Goal: Find specific page/section: Find specific page/section

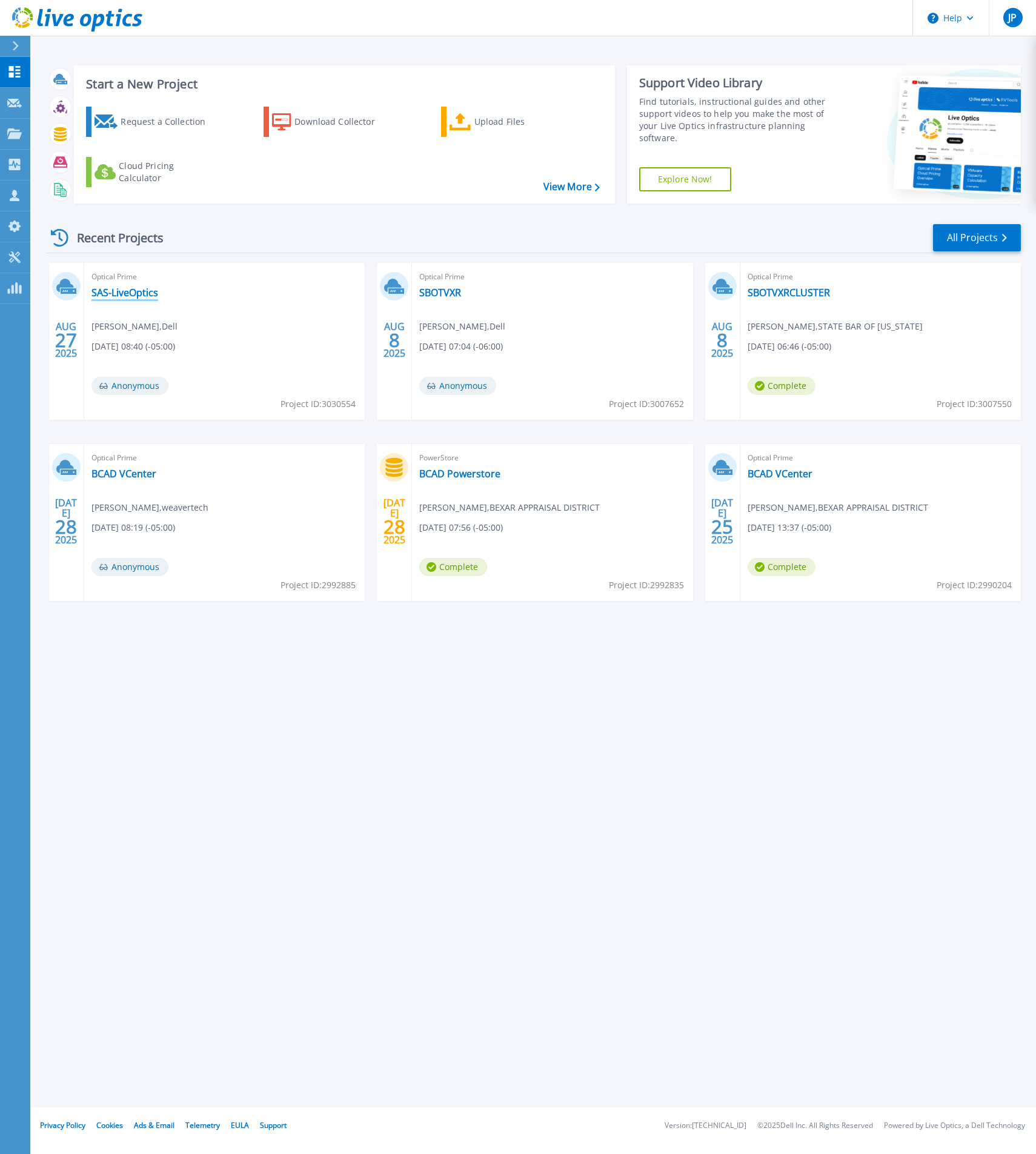
click at [143, 291] on link "SAS-LiveOptics" at bounding box center [124, 292] width 67 height 12
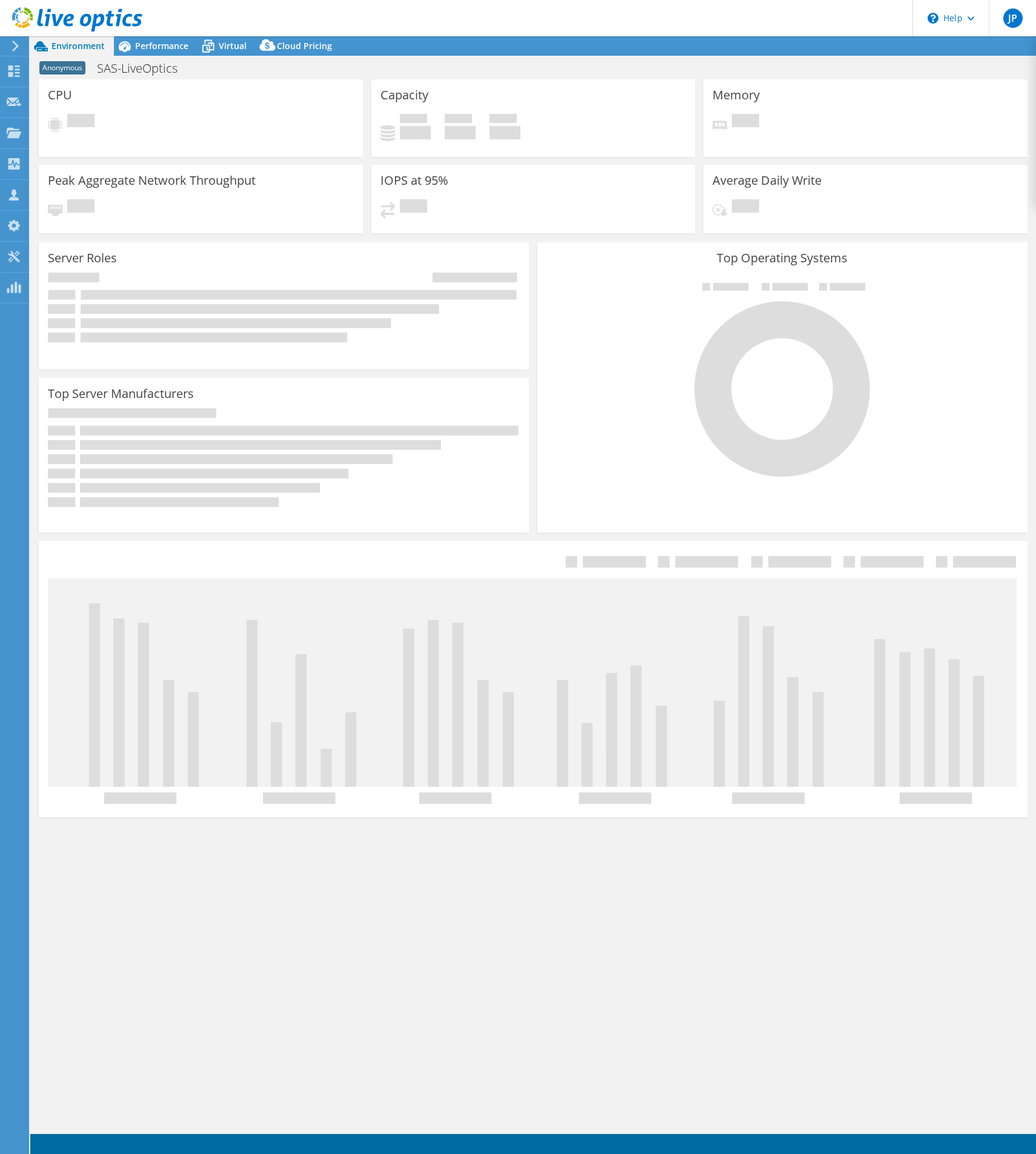
select select "USD"
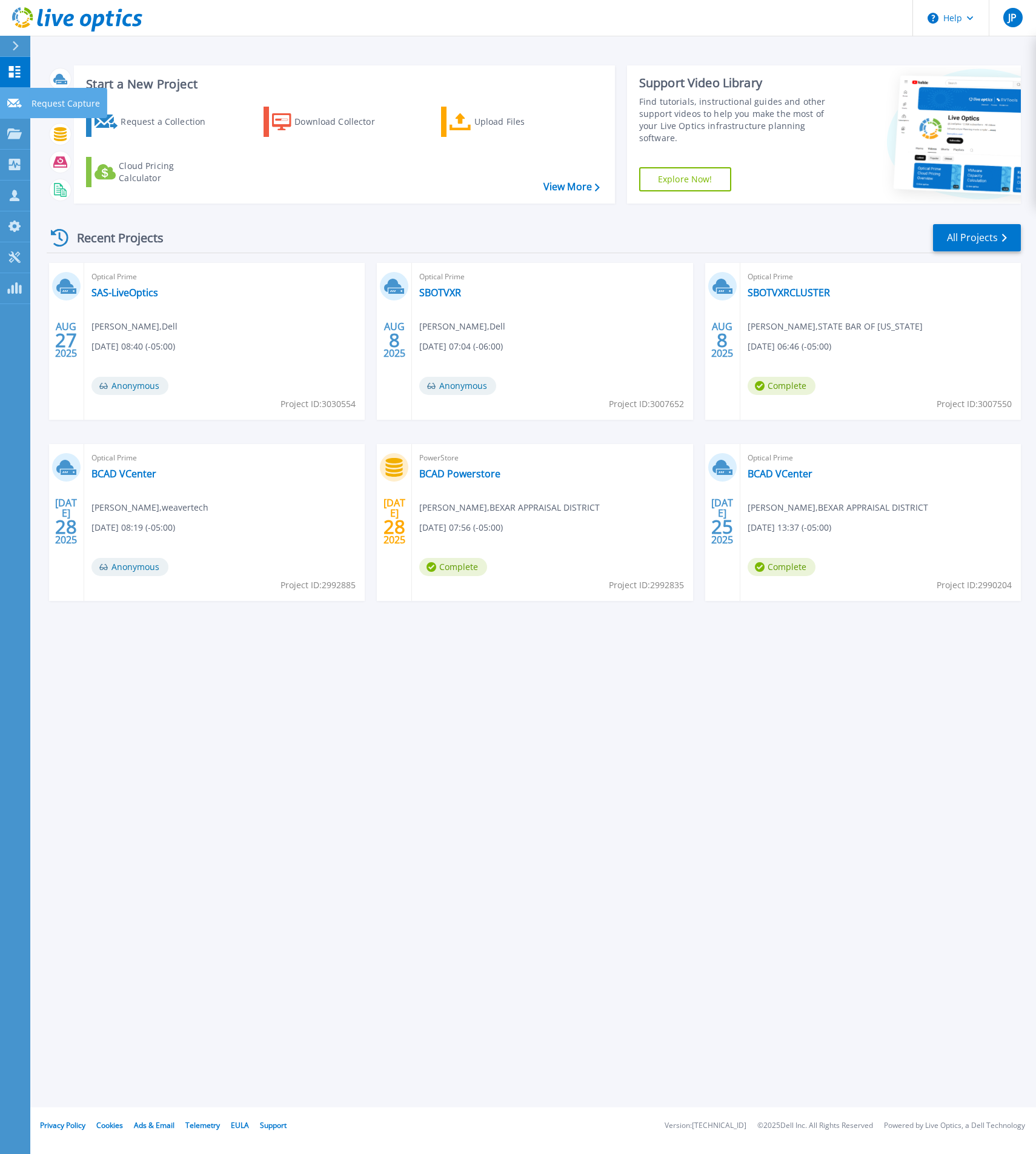
click at [16, 99] on icon at bounding box center [14, 103] width 14 height 9
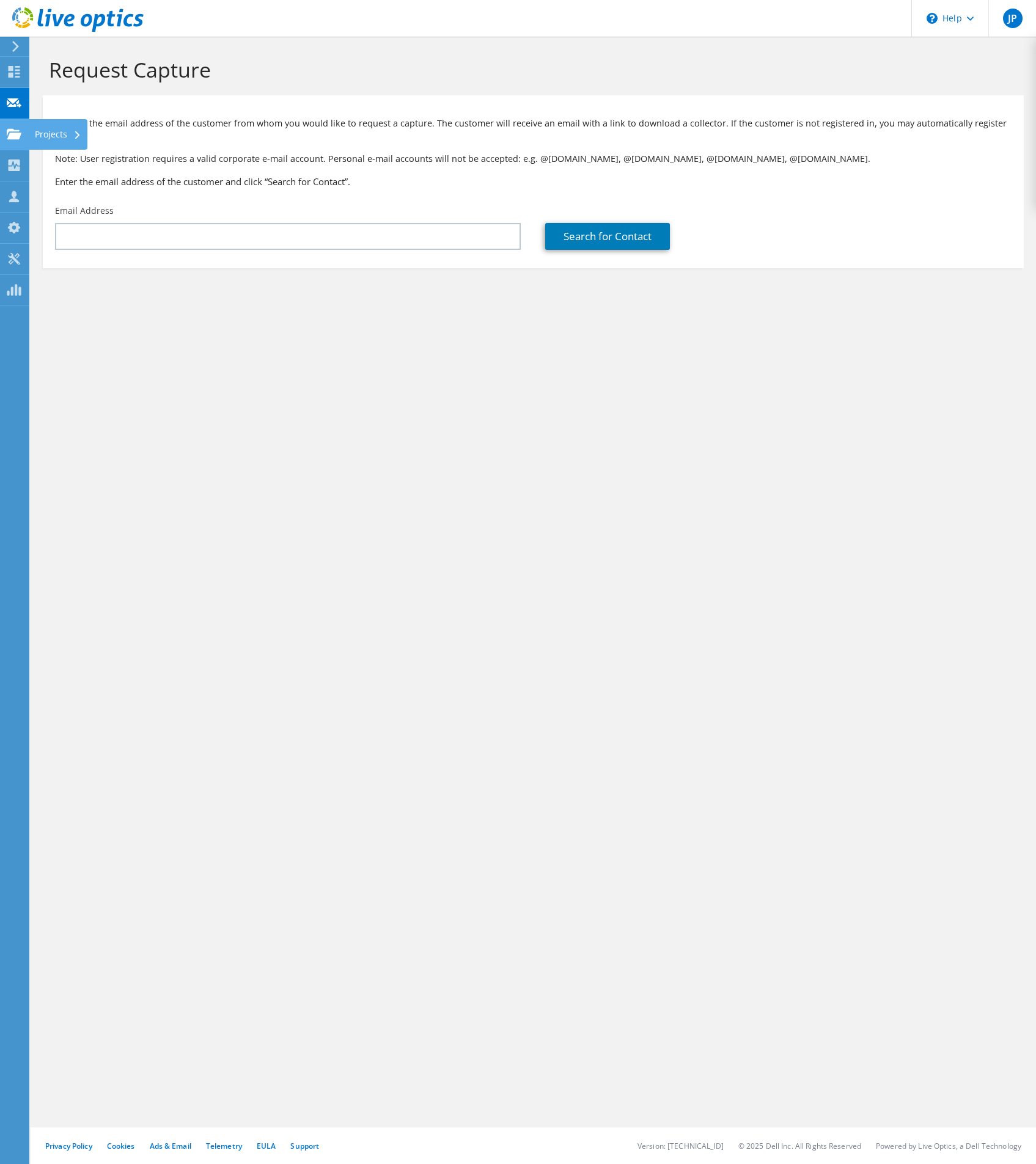
click at [16, 141] on div at bounding box center [14, 135] width 15 height 13
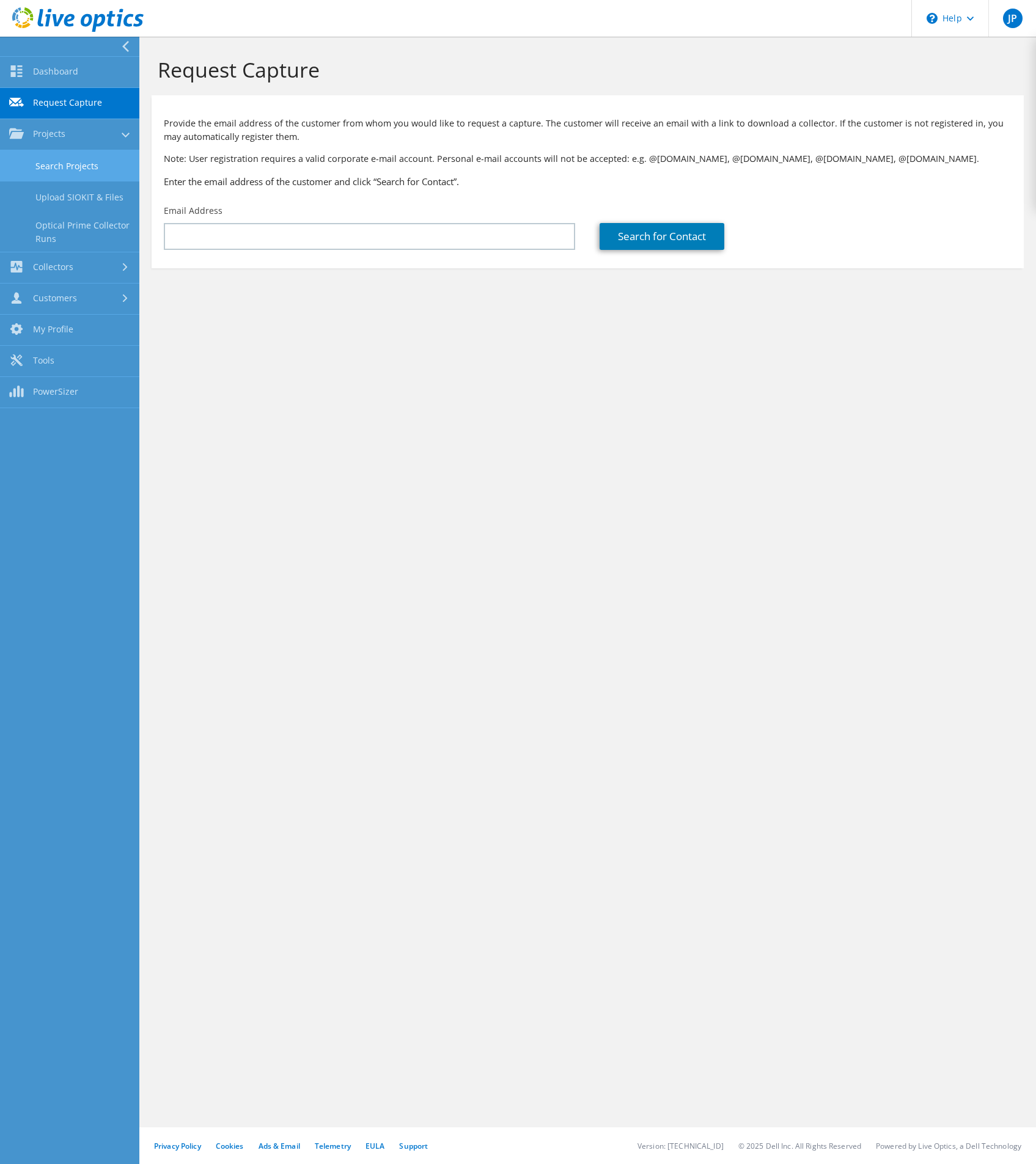
click at [66, 159] on link "Search Projects" at bounding box center [69, 165] width 139 height 31
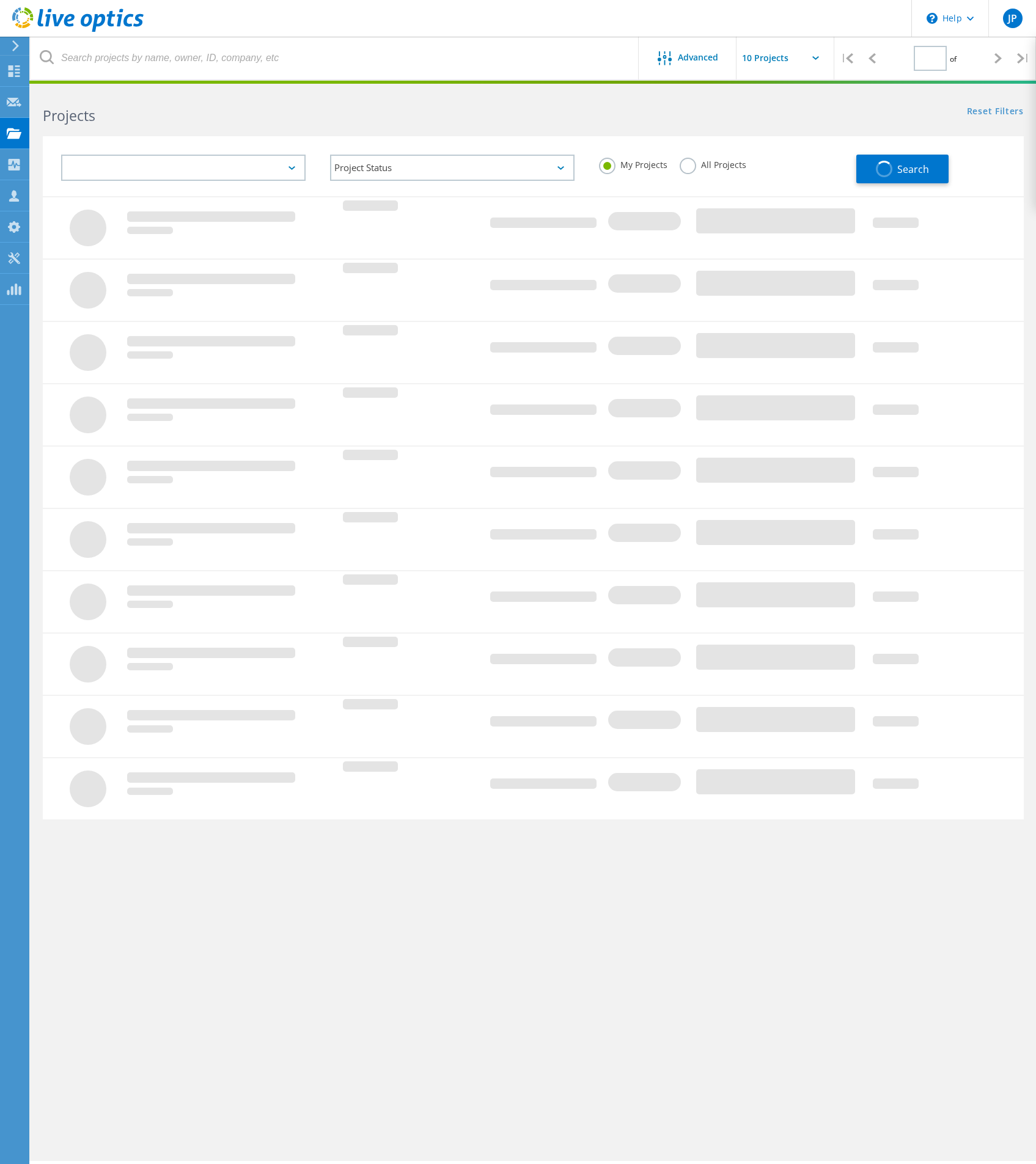
type input "1"
